Goal: Task Accomplishment & Management: Manage account settings

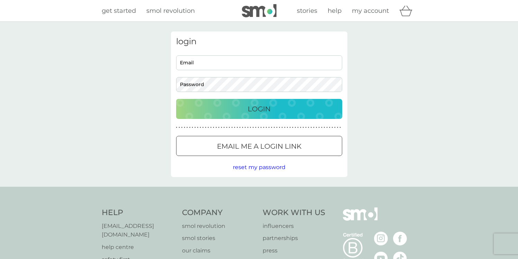
click at [263, 147] on div at bounding box center [259, 146] width 25 height 7
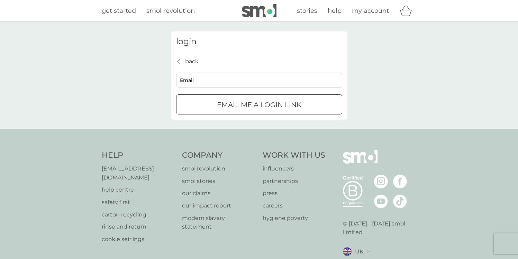
click at [260, 85] on input "Email" at bounding box center [259, 80] width 166 height 15
type input "[PERSON_NAME][EMAIL_ADDRESS][DOMAIN_NAME]"
click at [259, 105] on div "submit" at bounding box center [259, 105] width 0 height 0
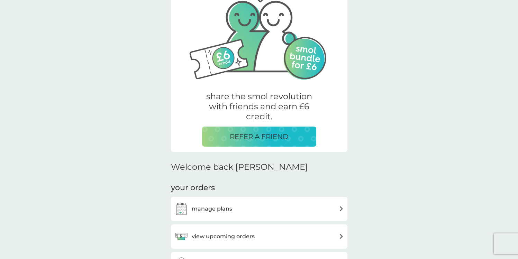
scroll to position [107, 0]
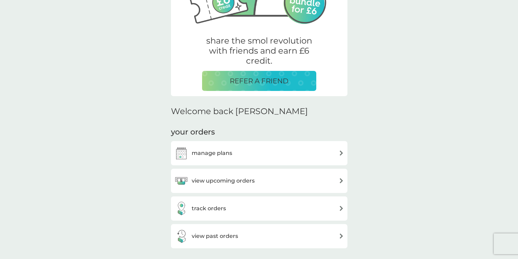
click at [234, 178] on h3 "view upcoming orders" at bounding box center [223, 181] width 63 height 9
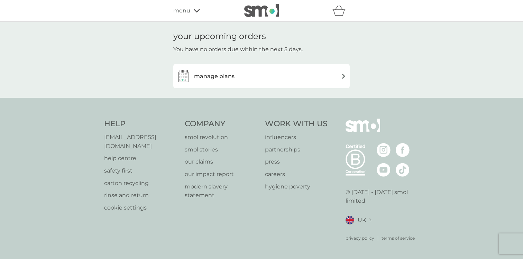
click at [253, 70] on div "manage plans" at bounding box center [262, 76] width 170 height 14
click at [191, 11] on div "menu" at bounding box center [202, 10] width 59 height 9
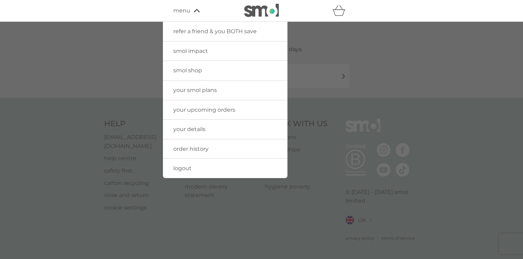
click at [192, 151] on span "order history" at bounding box center [190, 149] width 35 height 7
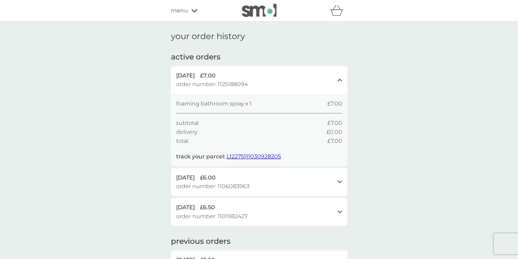
click at [185, 13] on span "menu" at bounding box center [179, 10] width 17 height 9
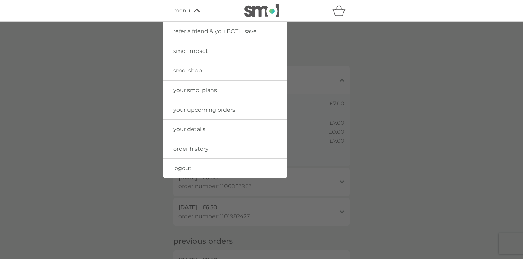
click at [220, 109] on span "your upcoming orders" at bounding box center [204, 110] width 62 height 7
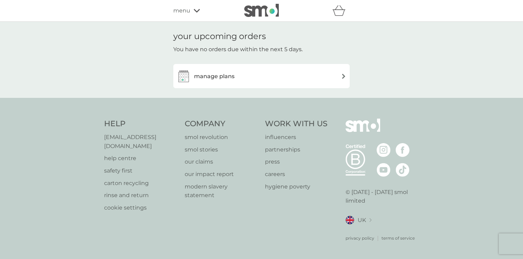
click at [231, 84] on div "manage plans" at bounding box center [261, 76] width 177 height 24
click at [231, 76] on h3 "manage plans" at bounding box center [214, 76] width 40 height 9
